Goal: Task Accomplishment & Management: Manage account settings

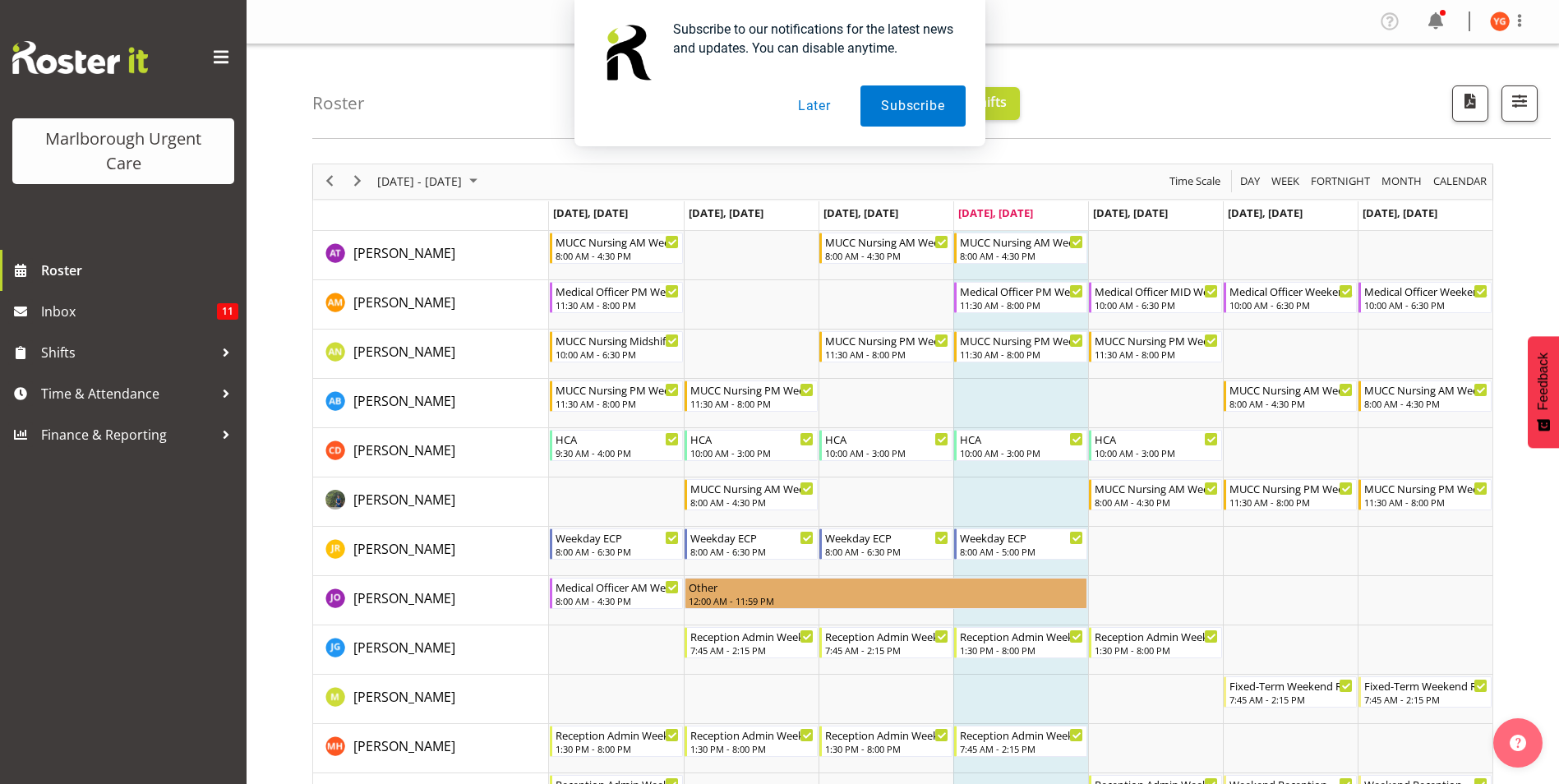
click at [818, 110] on button "Later" at bounding box center [814, 106] width 74 height 41
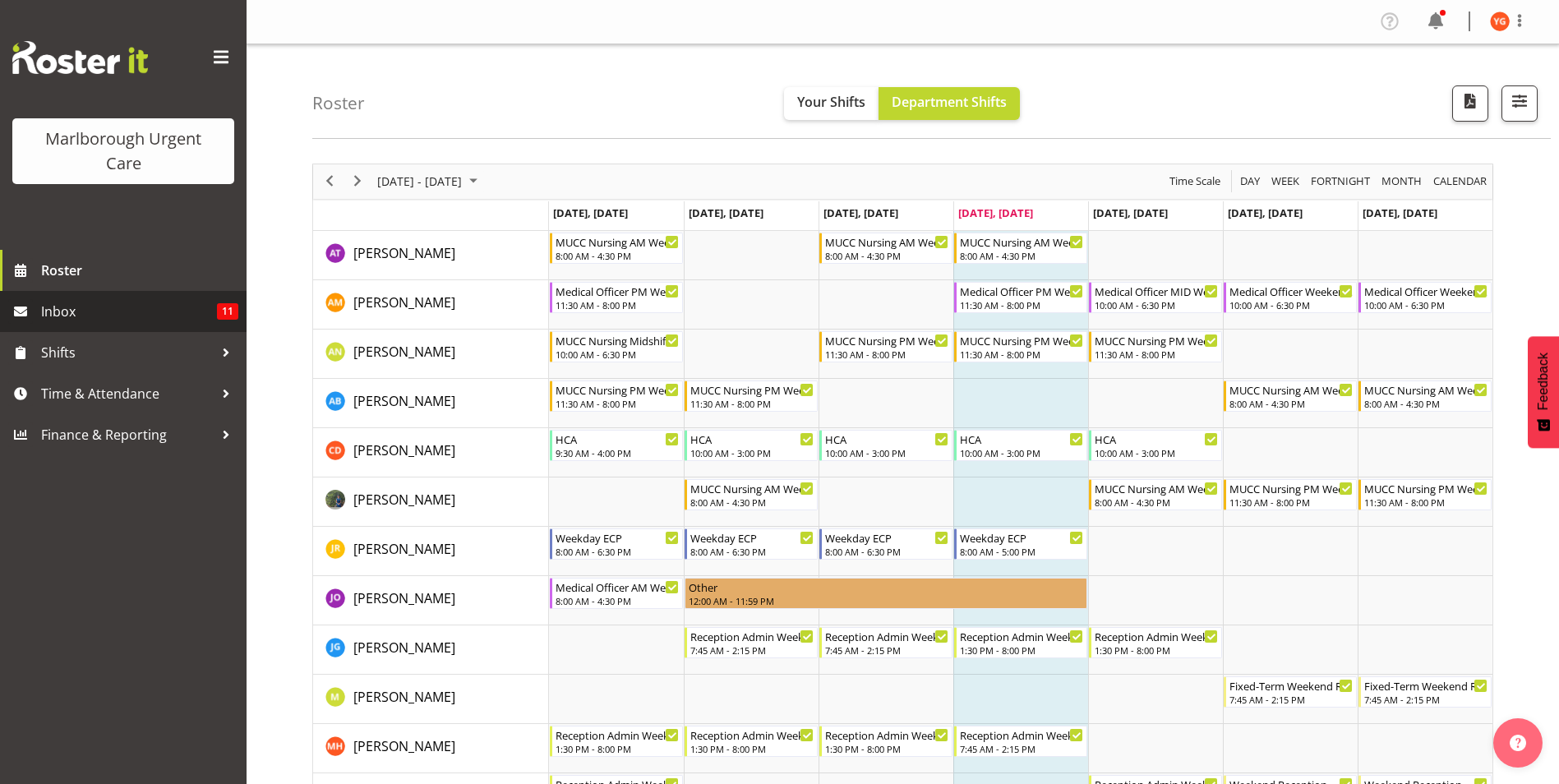
click at [73, 315] on span "Inbox" at bounding box center [129, 311] width 176 height 24
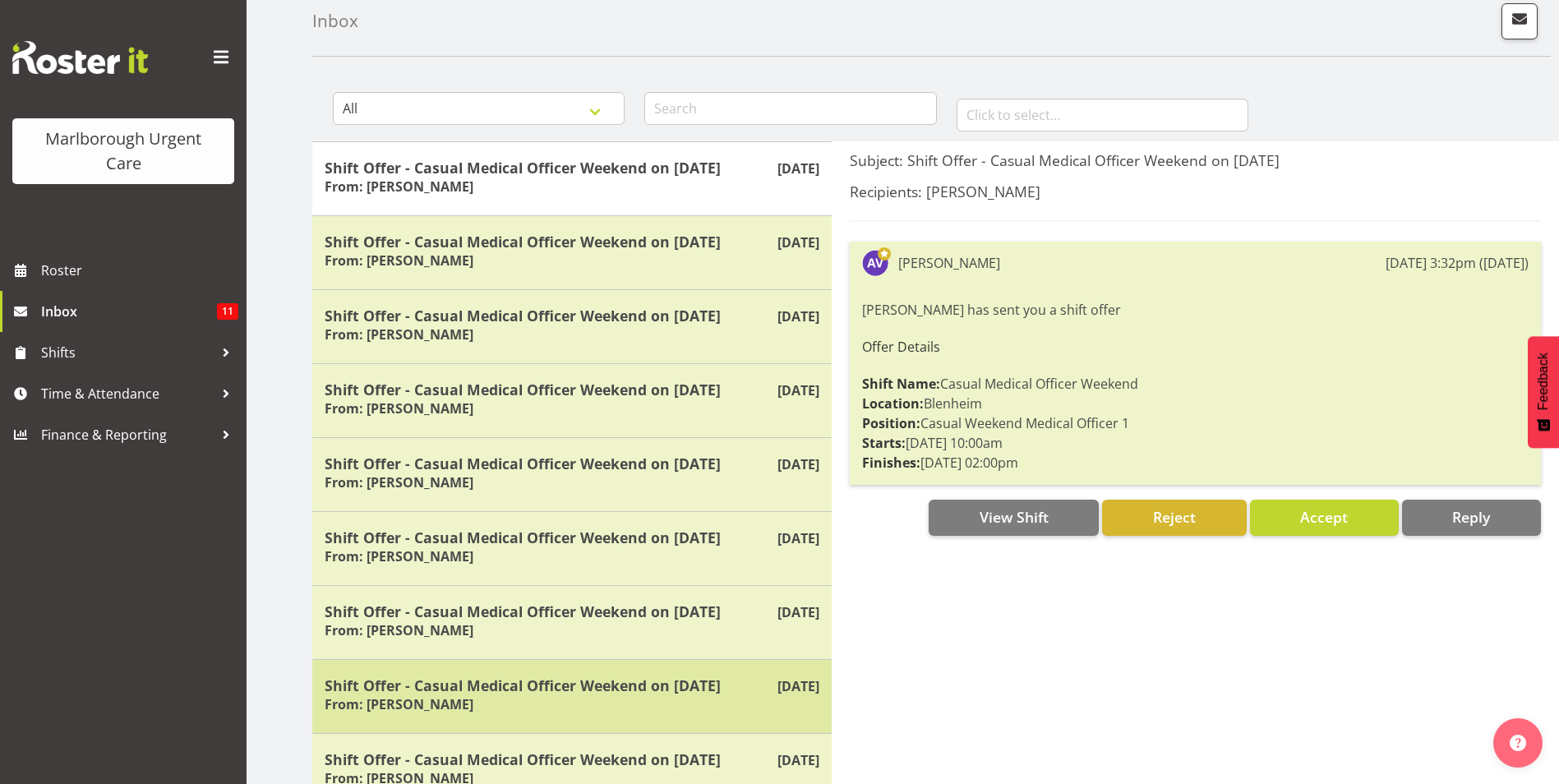
scroll to position [81, 0]
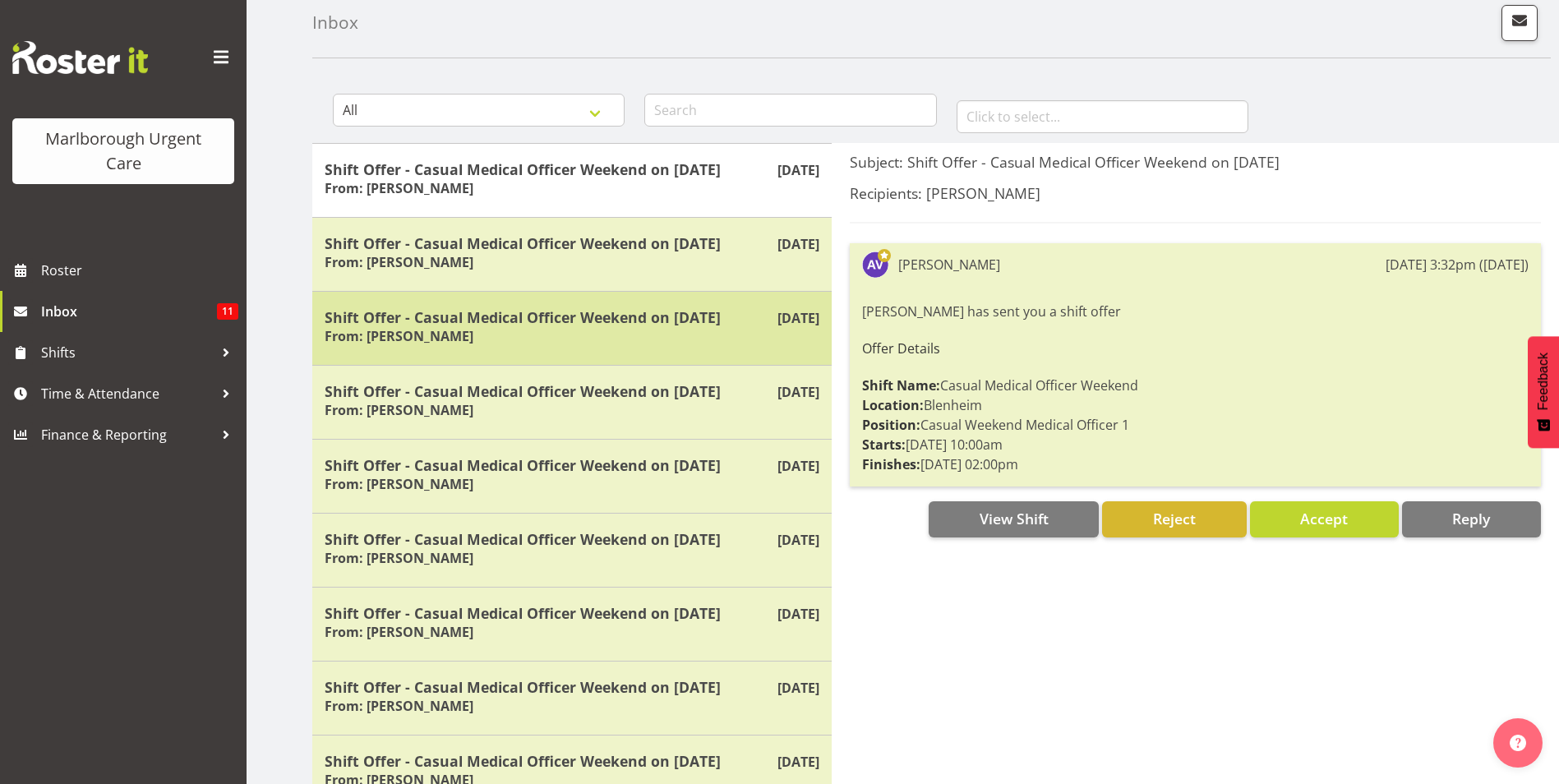
click at [685, 337] on div "Shift Offer - Casual Medical Officer Weekend on [DATE] From: [PERSON_NAME]" at bounding box center [572, 328] width 495 height 40
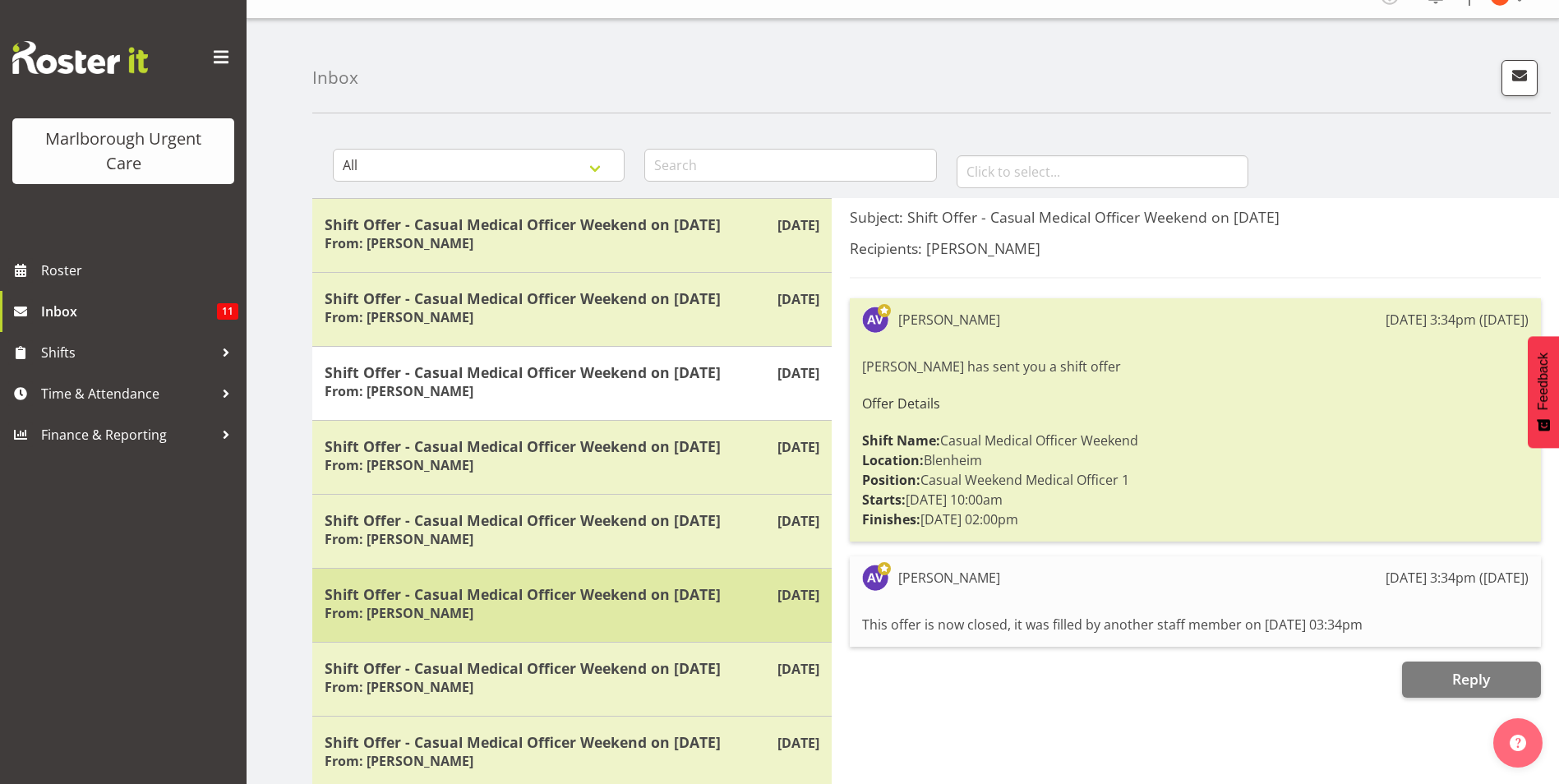
scroll to position [0, 0]
